Goal: Find specific page/section: Find specific page/section

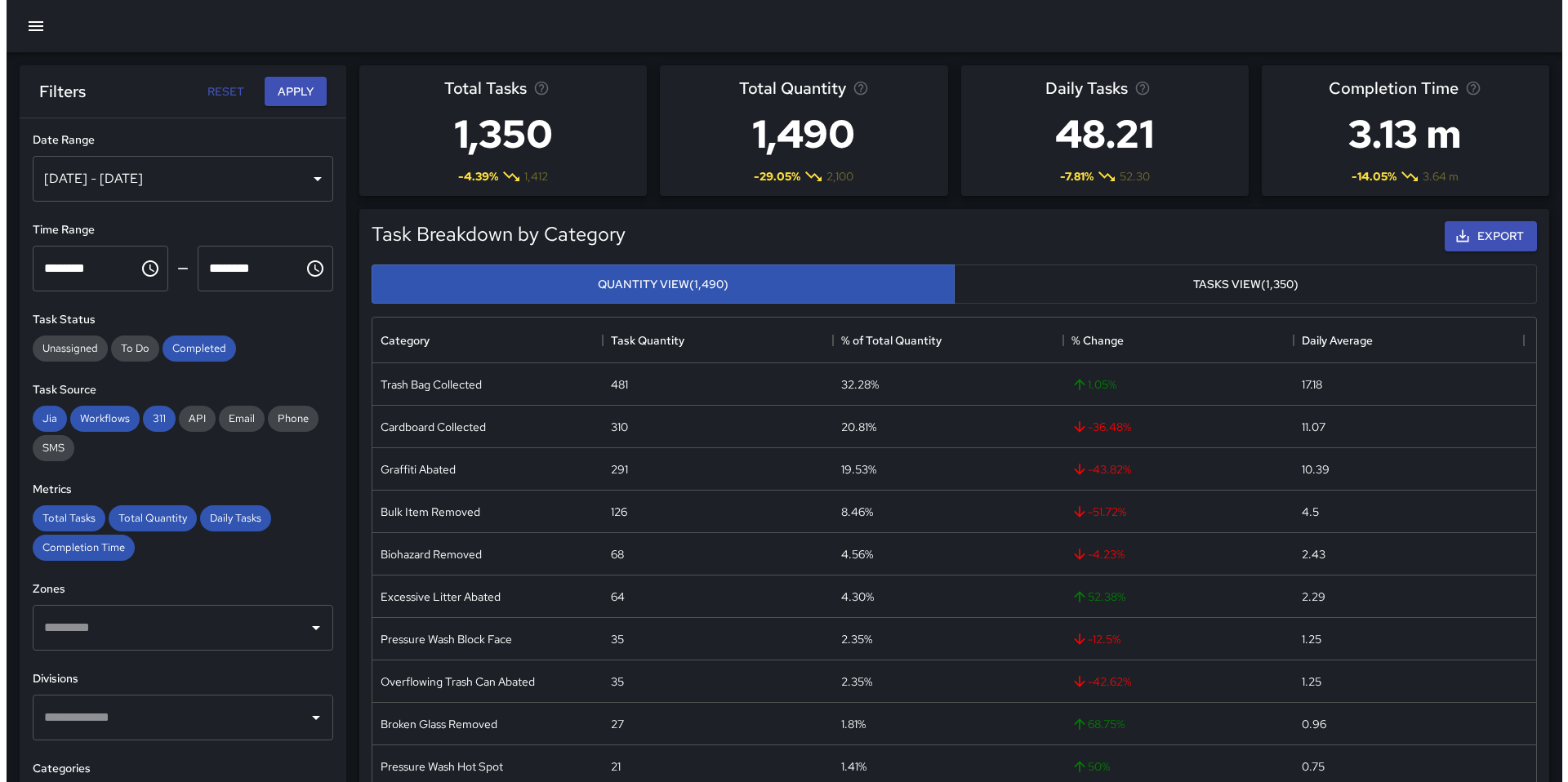
scroll to position [476, 1151]
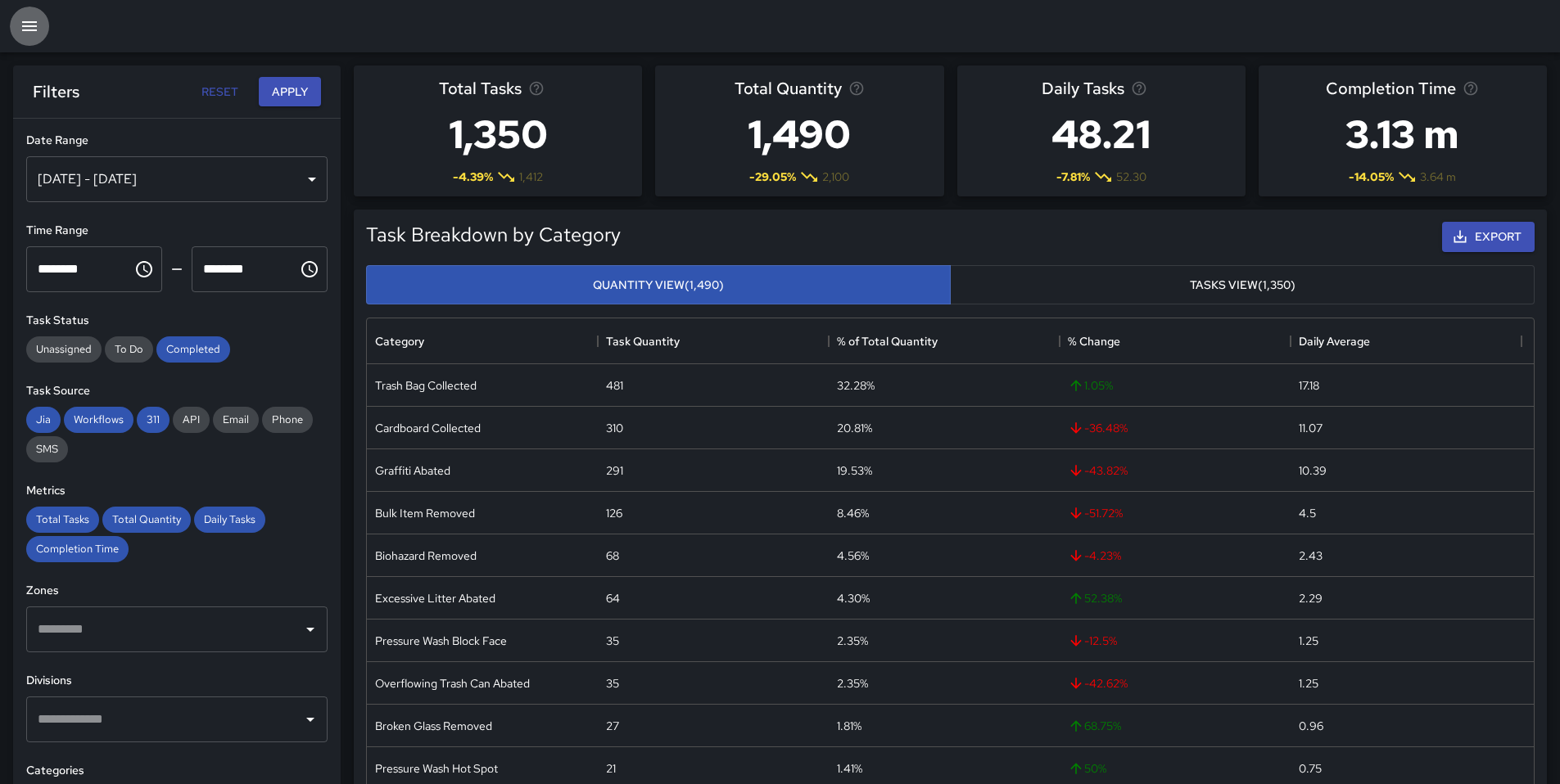
click at [24, 26] on icon "button" at bounding box center [29, 26] width 15 height 10
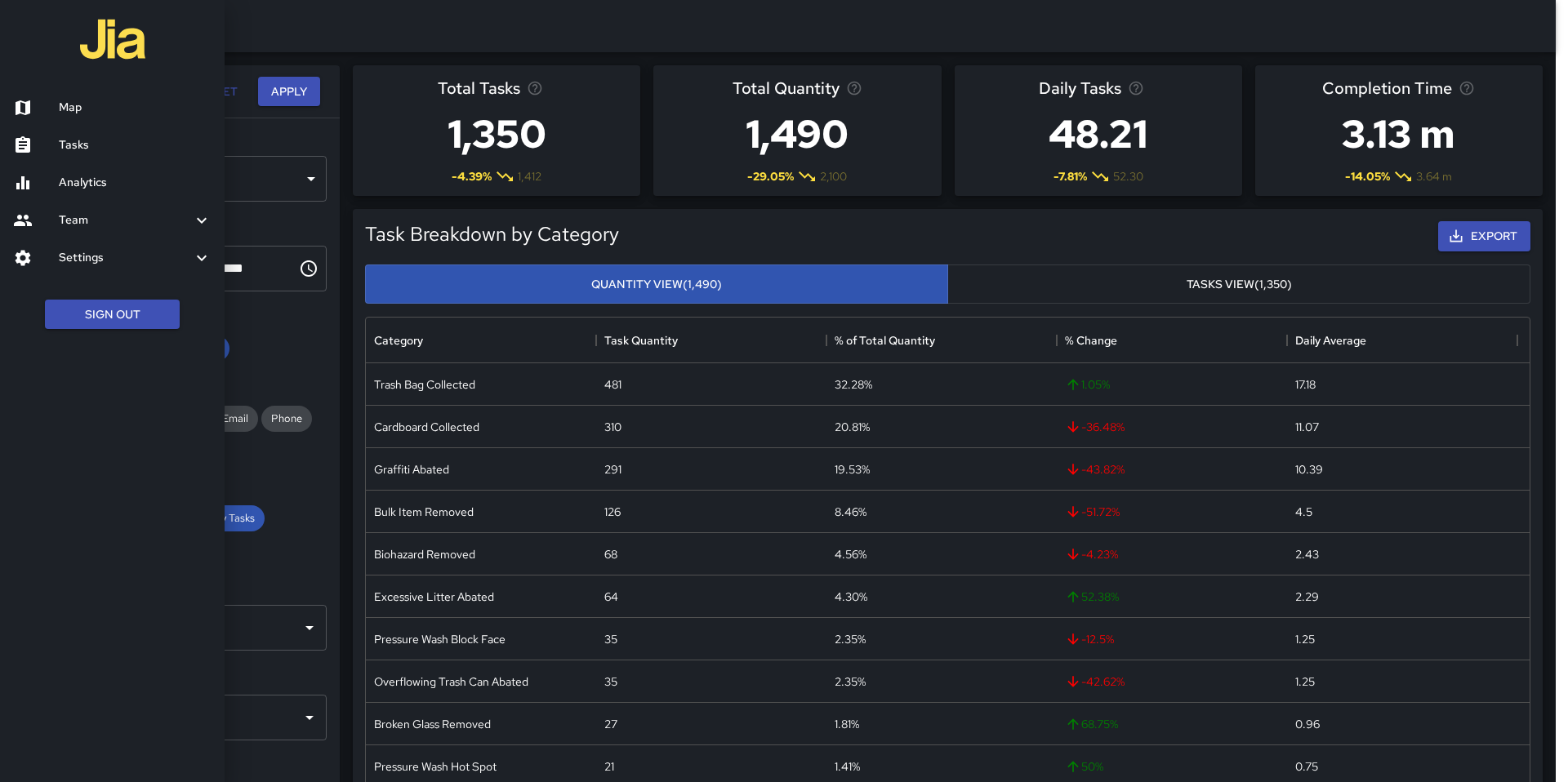
click at [51, 103] on div at bounding box center [35, 107] width 46 height 20
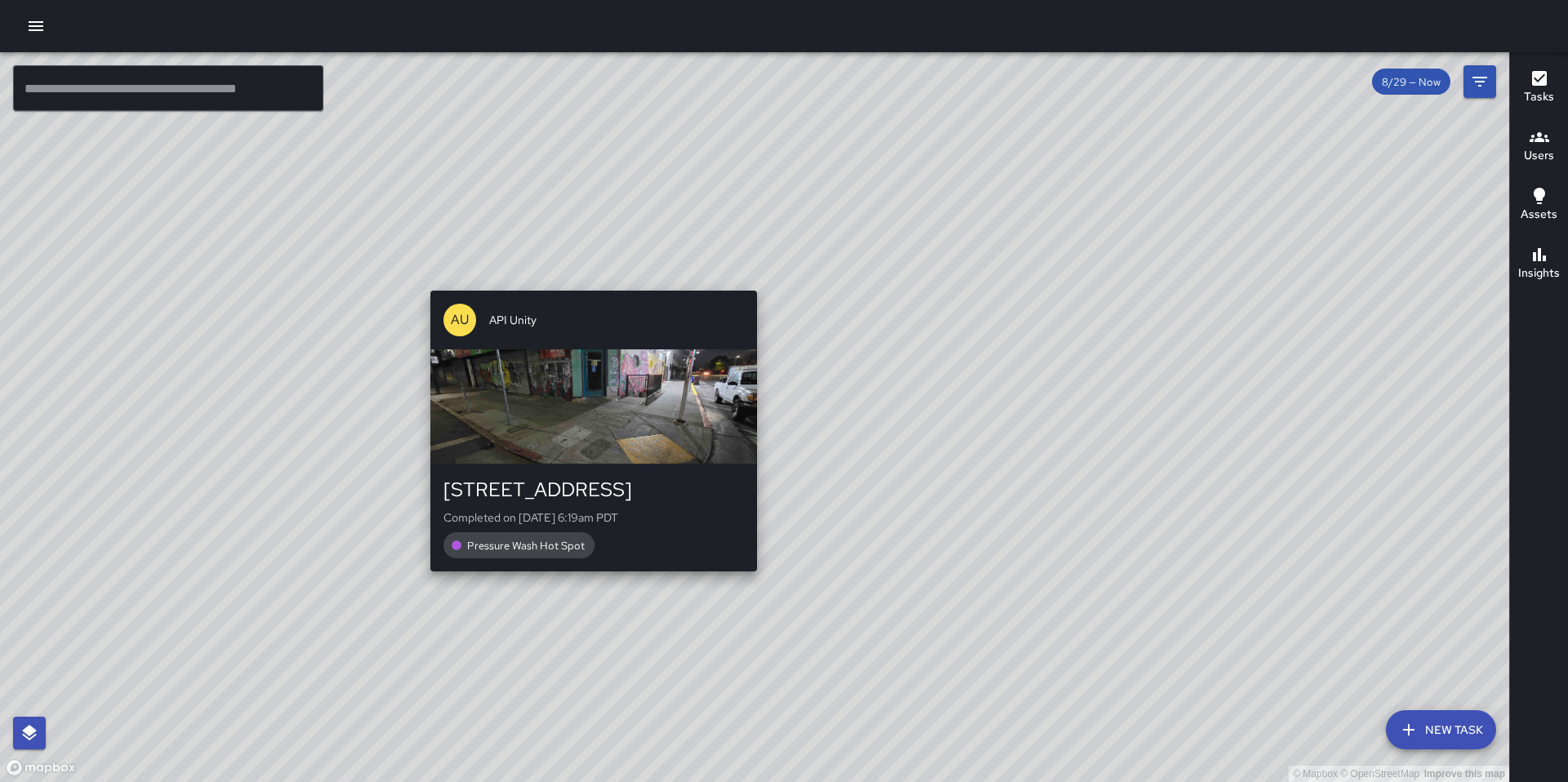
click at [590, 282] on div "© Mapbox © OpenStreetMap Improve this map AU API Unity [STREET_ADDRESS] Complet…" at bounding box center [755, 418] width 1509 height 730
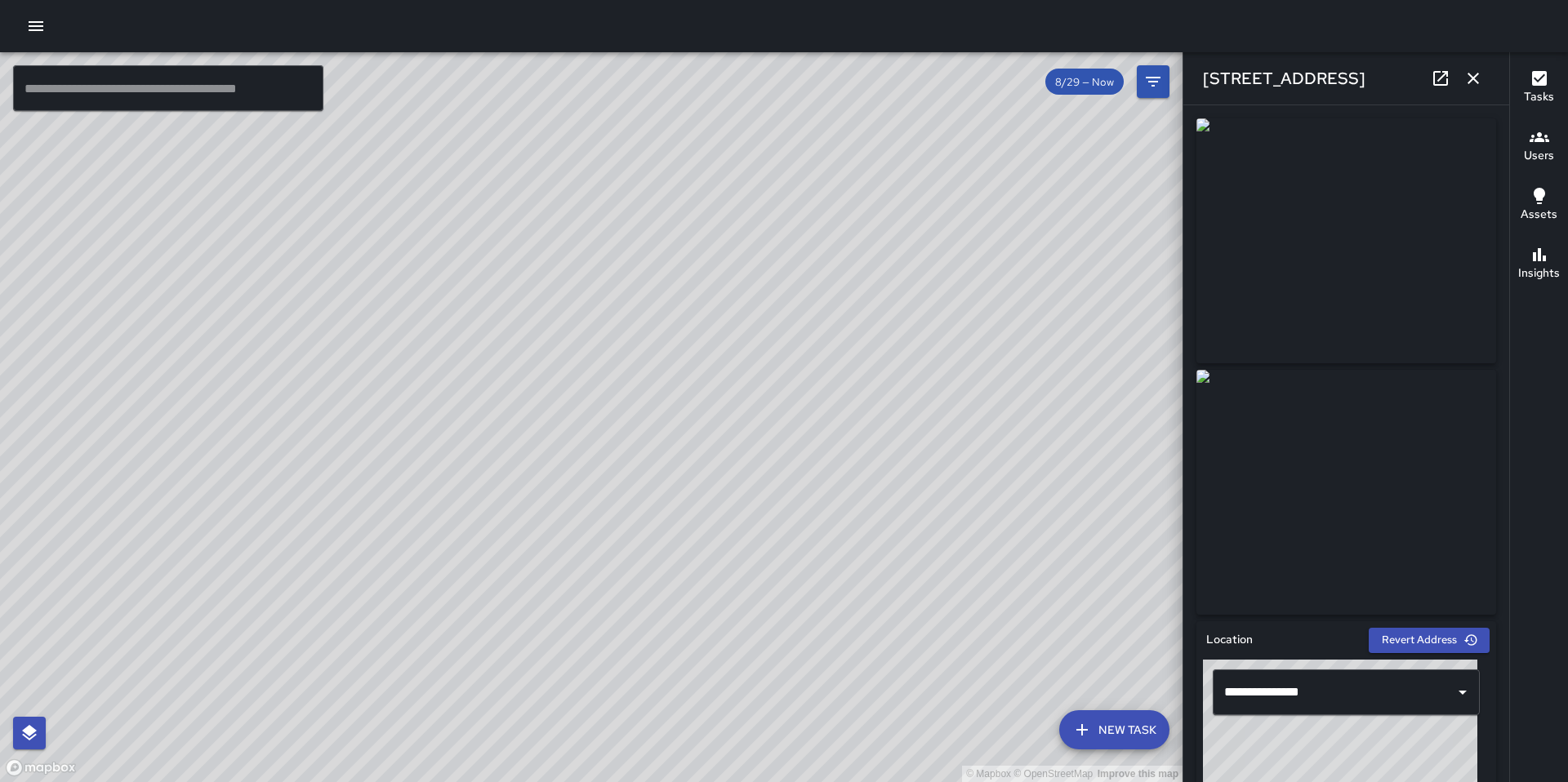
click at [1471, 87] on icon "button" at bounding box center [1473, 78] width 20 height 20
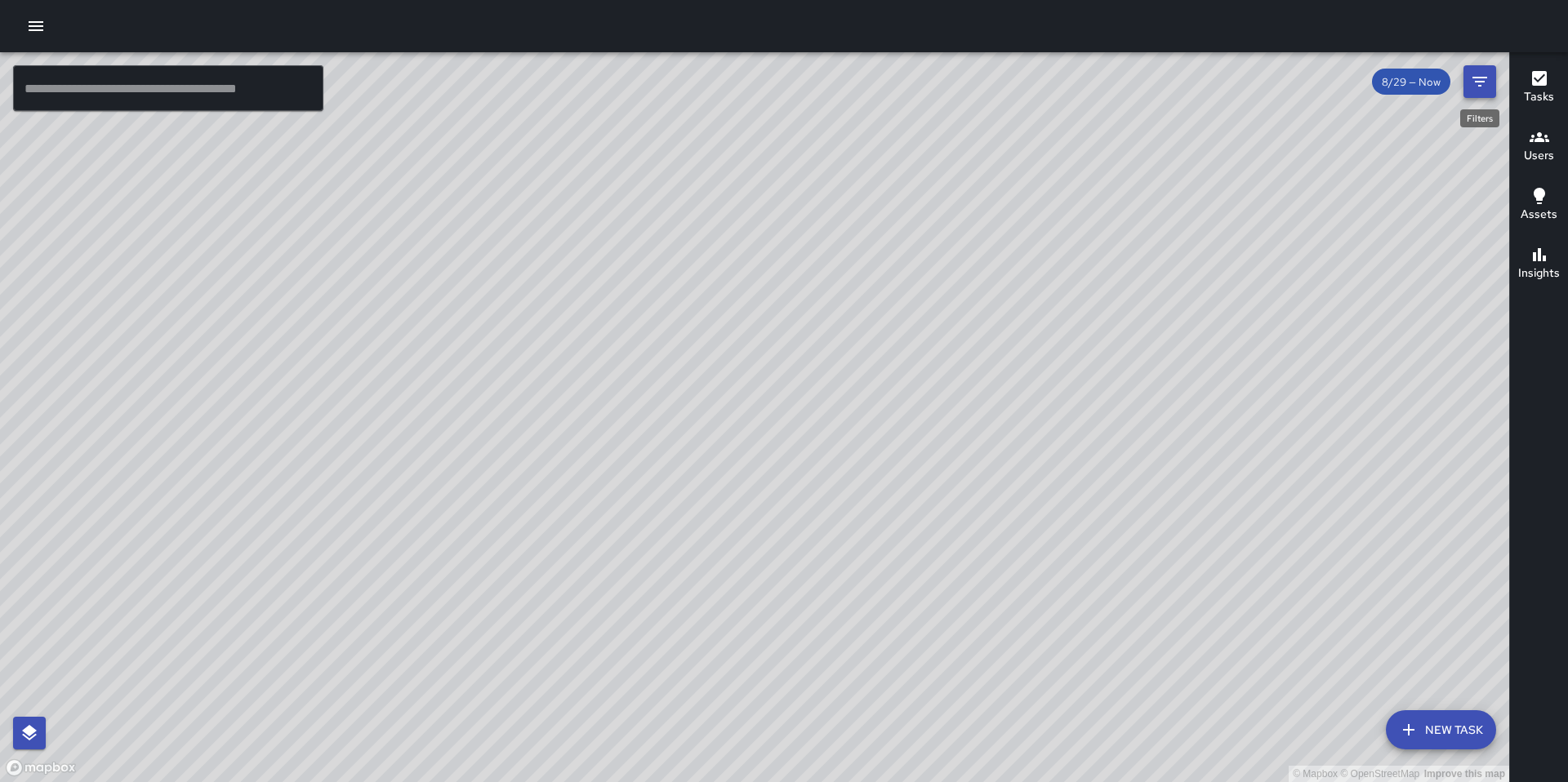
click at [1469, 93] on button "Filters" at bounding box center [1479, 81] width 32 height 32
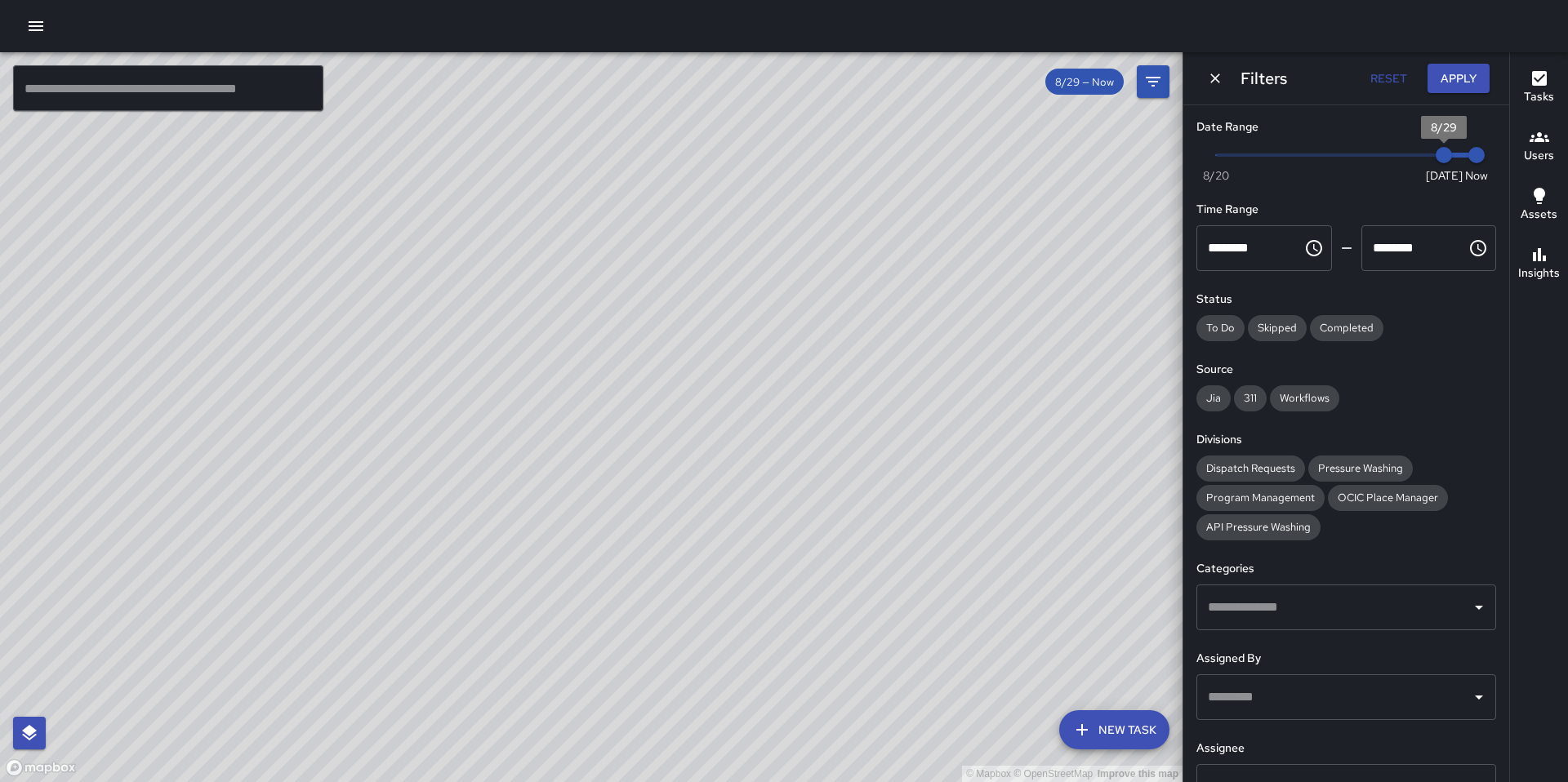
type input "*"
drag, startPoint x: 1426, startPoint y: 150, endPoint x: 1398, endPoint y: 149, distance: 28.0
click at [1403, 149] on span "8/28" at bounding box center [1411, 155] width 17 height 17
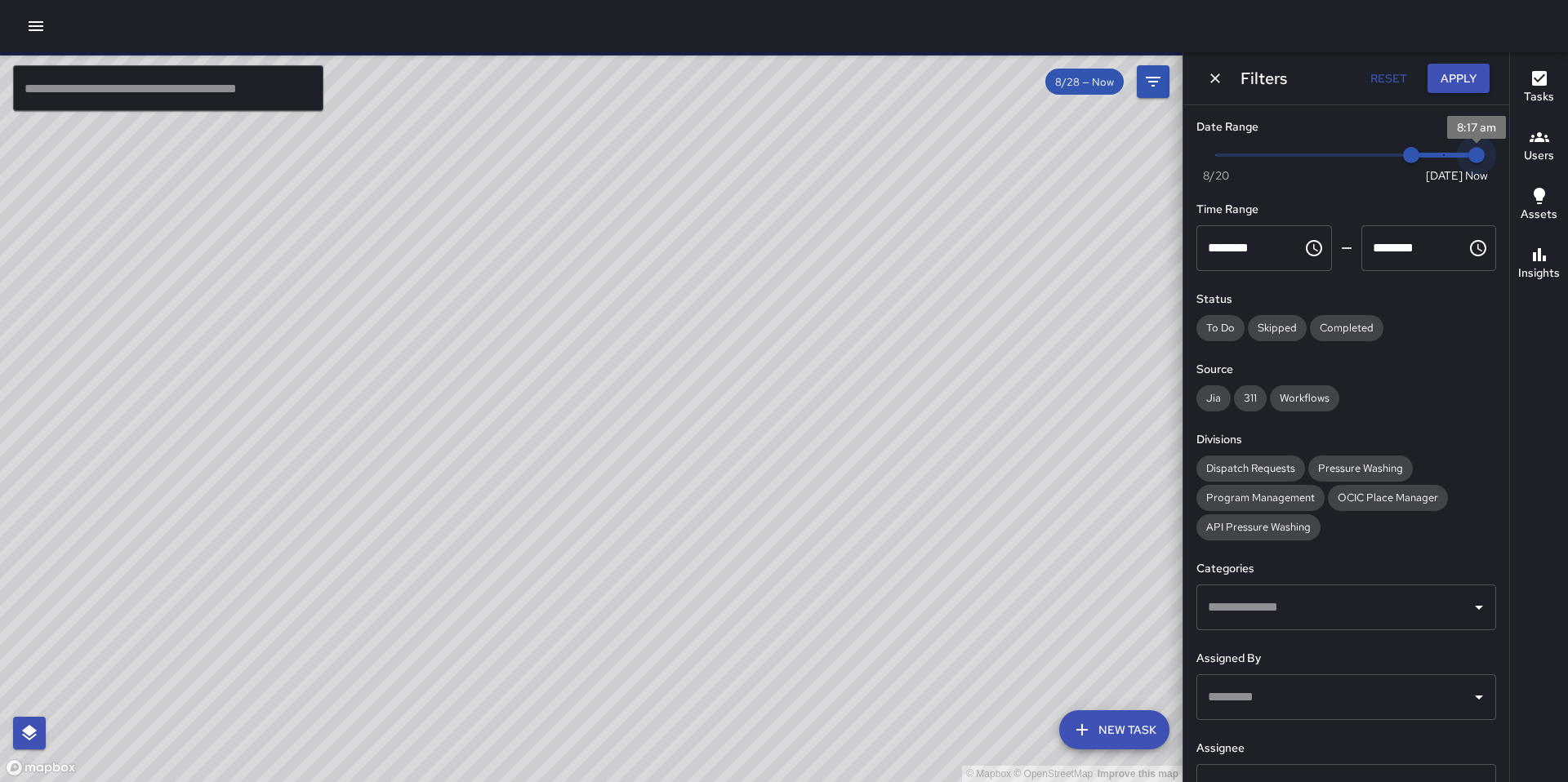
type input "*"
drag, startPoint x: 1463, startPoint y: 149, endPoint x: 1434, endPoint y: 153, distance: 29.3
click at [1435, 153] on span "8/29" at bounding box center [1443, 155] width 17 height 17
click at [1483, 69] on button "Apply" at bounding box center [1459, 78] width 62 height 30
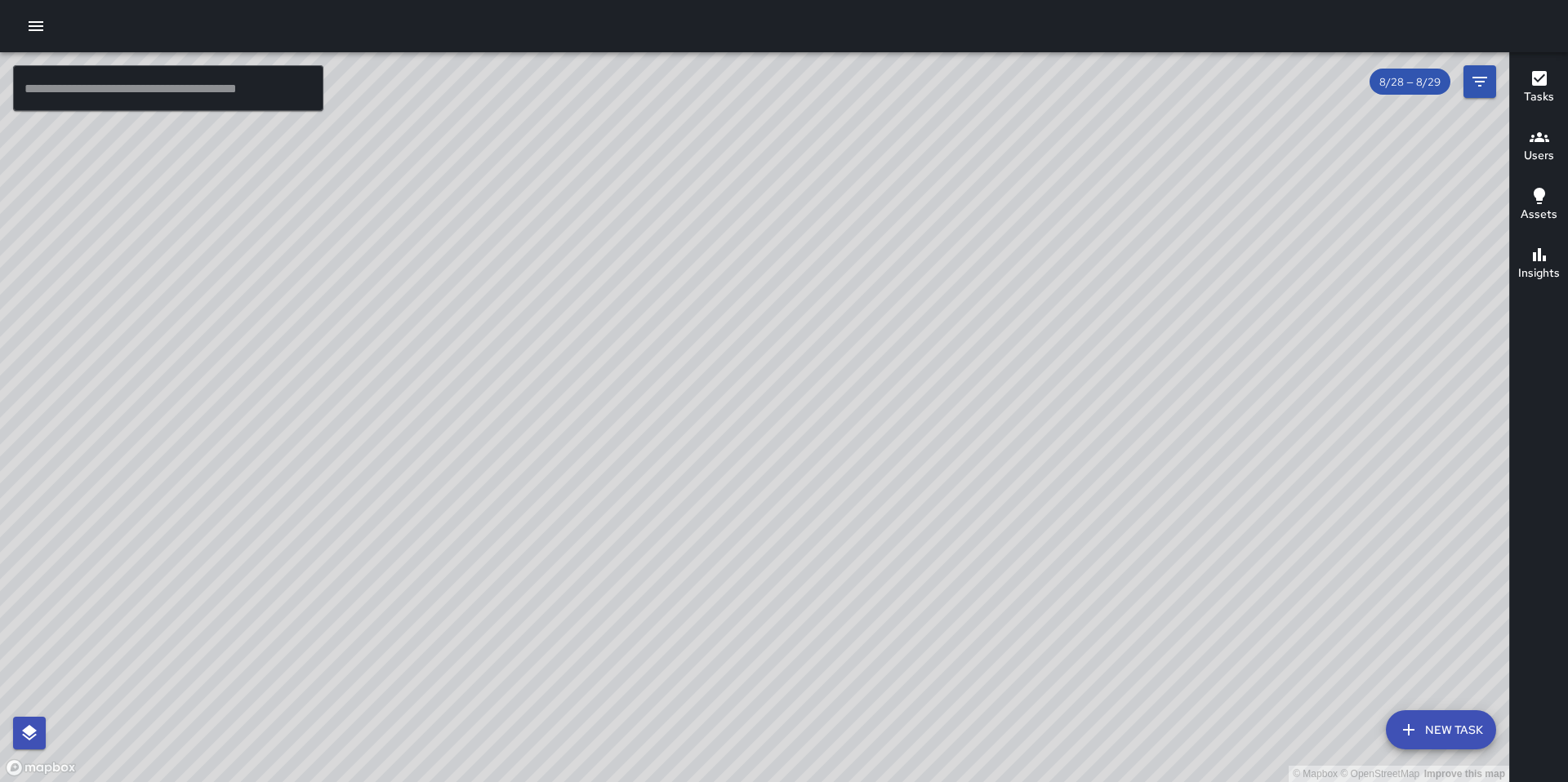
drag, startPoint x: 1235, startPoint y: 460, endPoint x: 879, endPoint y: 351, distance: 372.3
click at [879, 351] on div "© Mapbox © OpenStreetMap Improve this map" at bounding box center [755, 418] width 1509 height 730
drag, startPoint x: 879, startPoint y: 352, endPoint x: 805, endPoint y: 431, distance: 108.2
click at [805, 431] on div "© Mapbox © OpenStreetMap Improve this map" at bounding box center [755, 418] width 1509 height 730
